Goal: Task Accomplishment & Management: Use online tool/utility

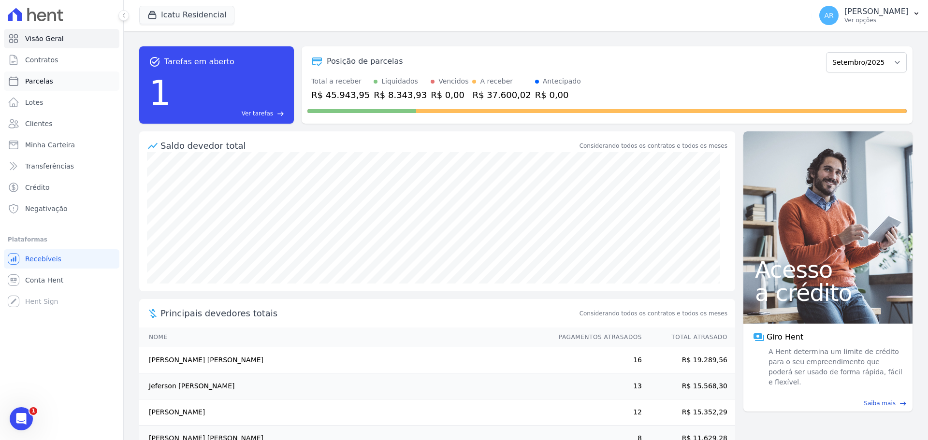
click at [38, 76] on link "Parcelas" at bounding box center [62, 81] width 116 height 19
select select
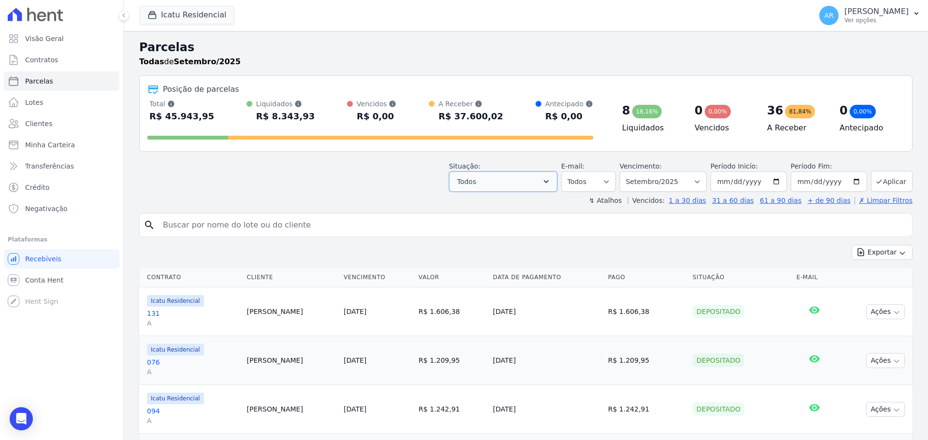
click at [529, 185] on button "Todos" at bounding box center [503, 182] width 108 height 20
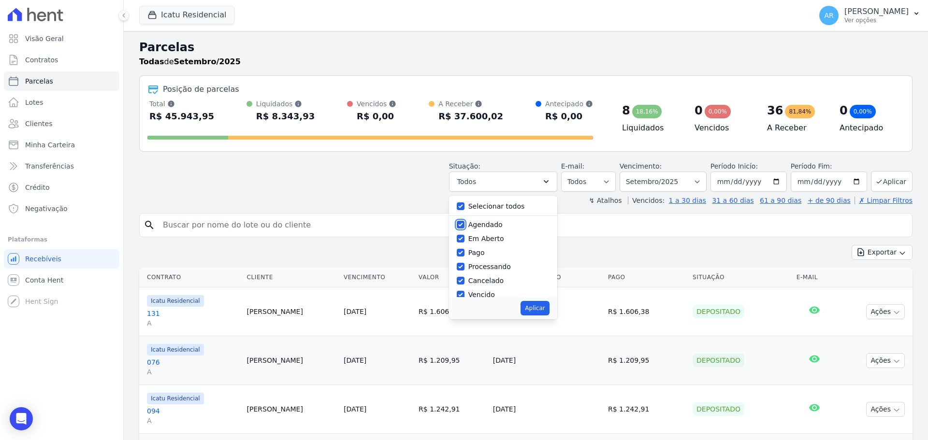
click at [465, 221] on input "Agendado" at bounding box center [461, 225] width 8 height 8
checkbox input "false"
click at [492, 279] on label "Cancelado" at bounding box center [485, 281] width 35 height 8
click at [465, 279] on input "Cancelado" at bounding box center [461, 281] width 8 height 8
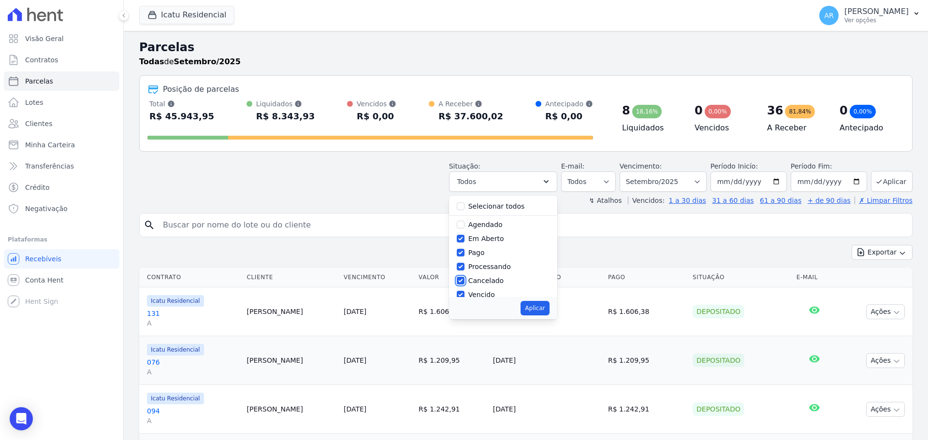
checkbox input "false"
click at [541, 308] on button "Aplicar" at bounding box center [535, 308] width 29 height 15
select select "pending"
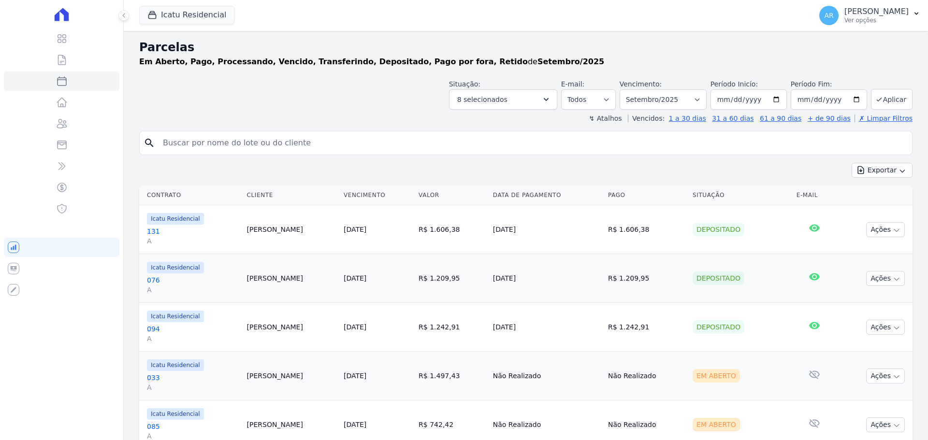
select select
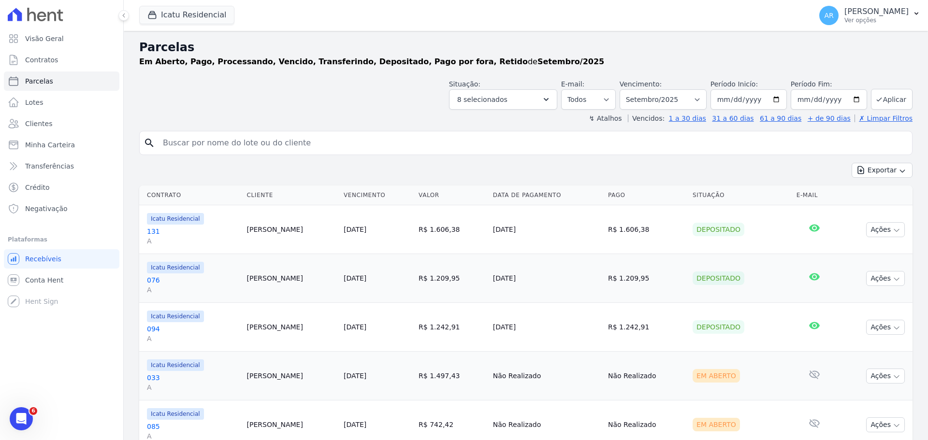
click at [866, 171] on button "Exportar" at bounding box center [882, 170] width 61 height 15
click at [871, 211] on span "Exportar CSV" at bounding box center [881, 210] width 51 height 10
